Goal: Complete application form

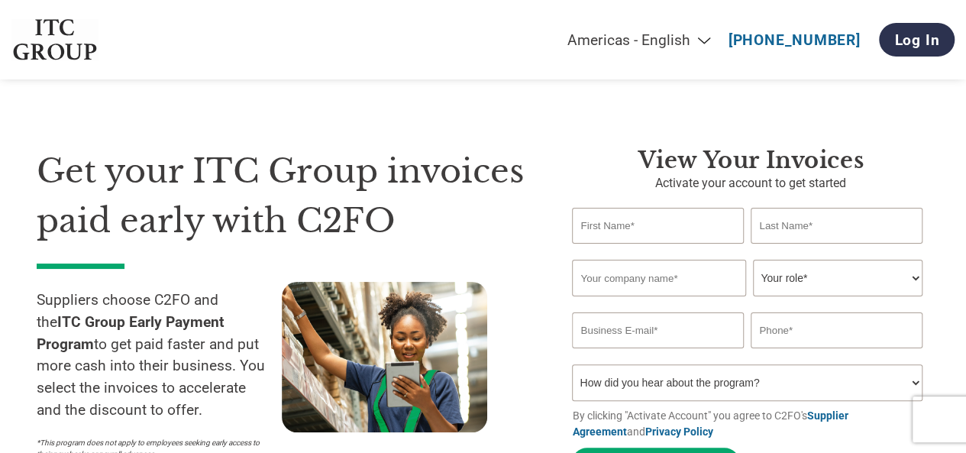
click at [791, 293] on select "Your role* CFO Controller Credit Manager Finance Director Treasurer CEO Preside…" at bounding box center [837, 278] width 169 height 37
select select "OFFICE_MANAGER"
click at [753, 261] on select "Your role* CFO Controller Credit Manager Finance Director Treasurer CEO Preside…" at bounding box center [837, 278] width 169 height 37
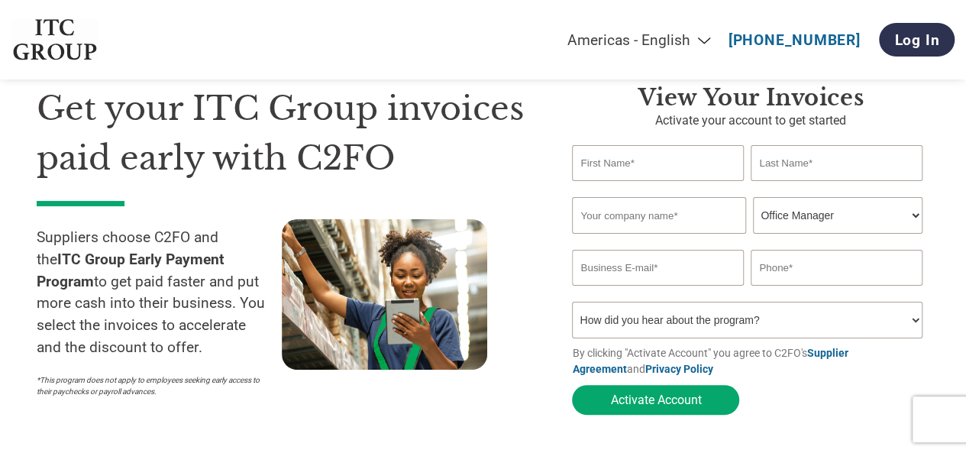
scroll to position [76, 0]
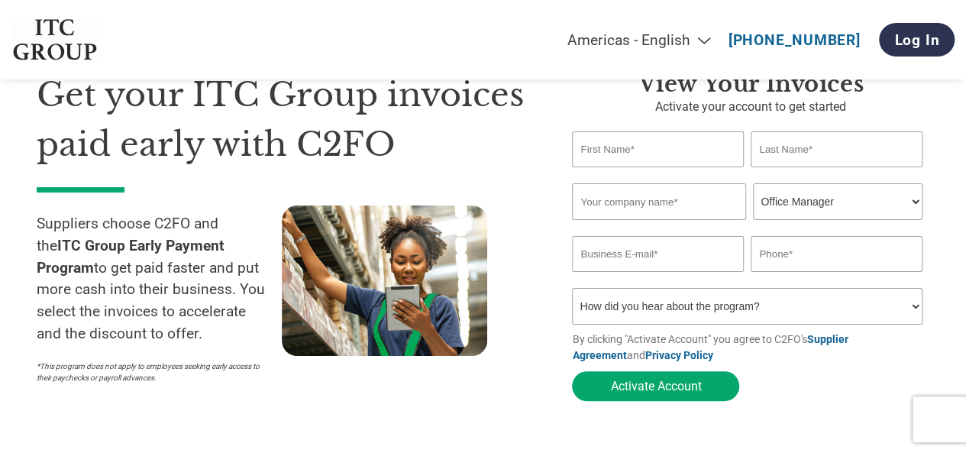
click at [806, 315] on select "How did you hear about the program? Received a letter Email Social Media Online…" at bounding box center [747, 306] width 350 height 37
select select "Email"
click at [572, 292] on select "How did you hear about the program? Received a letter Email Social Media Online…" at bounding box center [747, 306] width 350 height 37
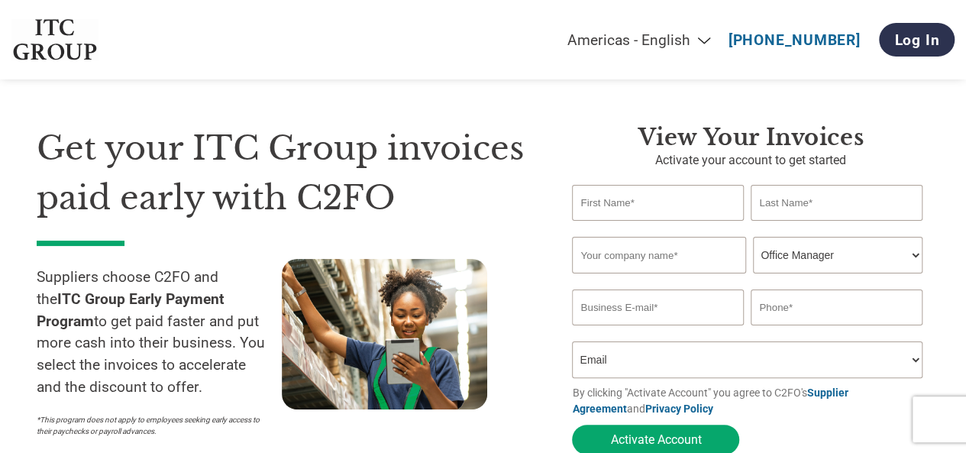
scroll to position [0, 0]
